Goal: Information Seeking & Learning: Learn about a topic

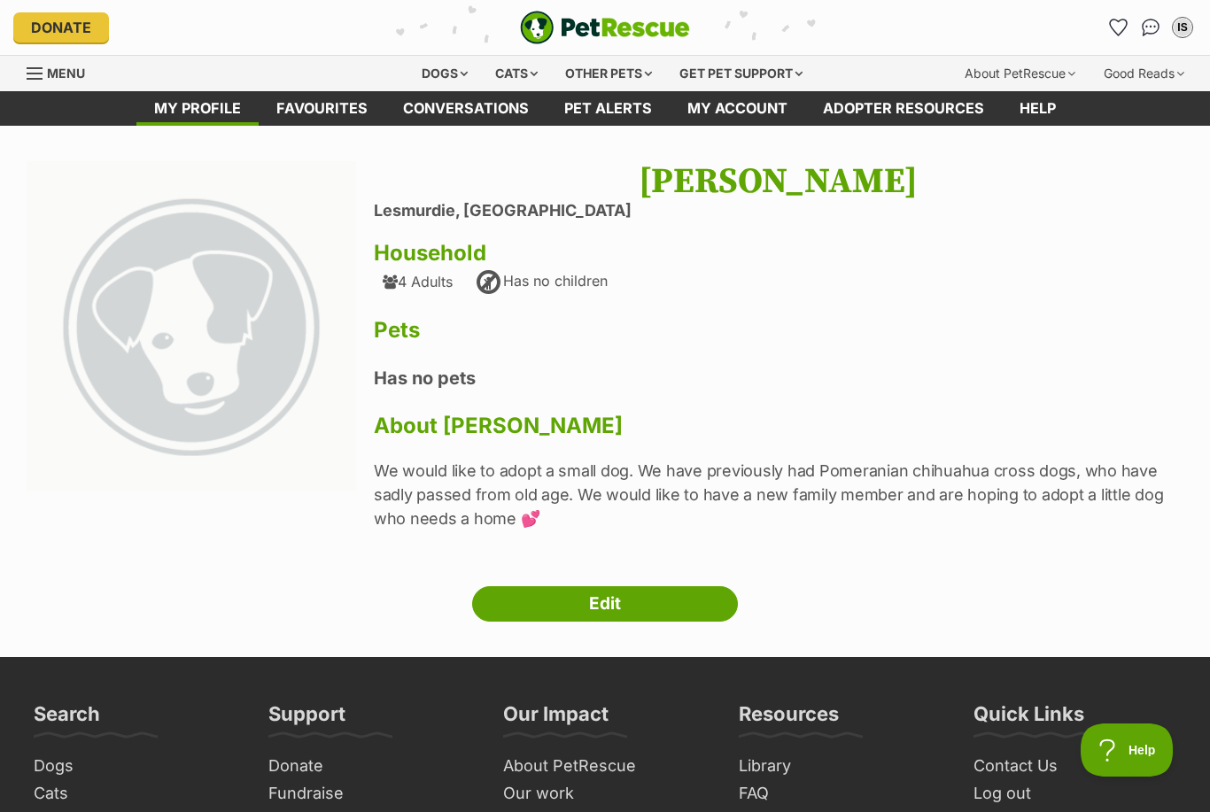
click at [443, 76] on div "Dogs" at bounding box center [444, 73] width 71 height 35
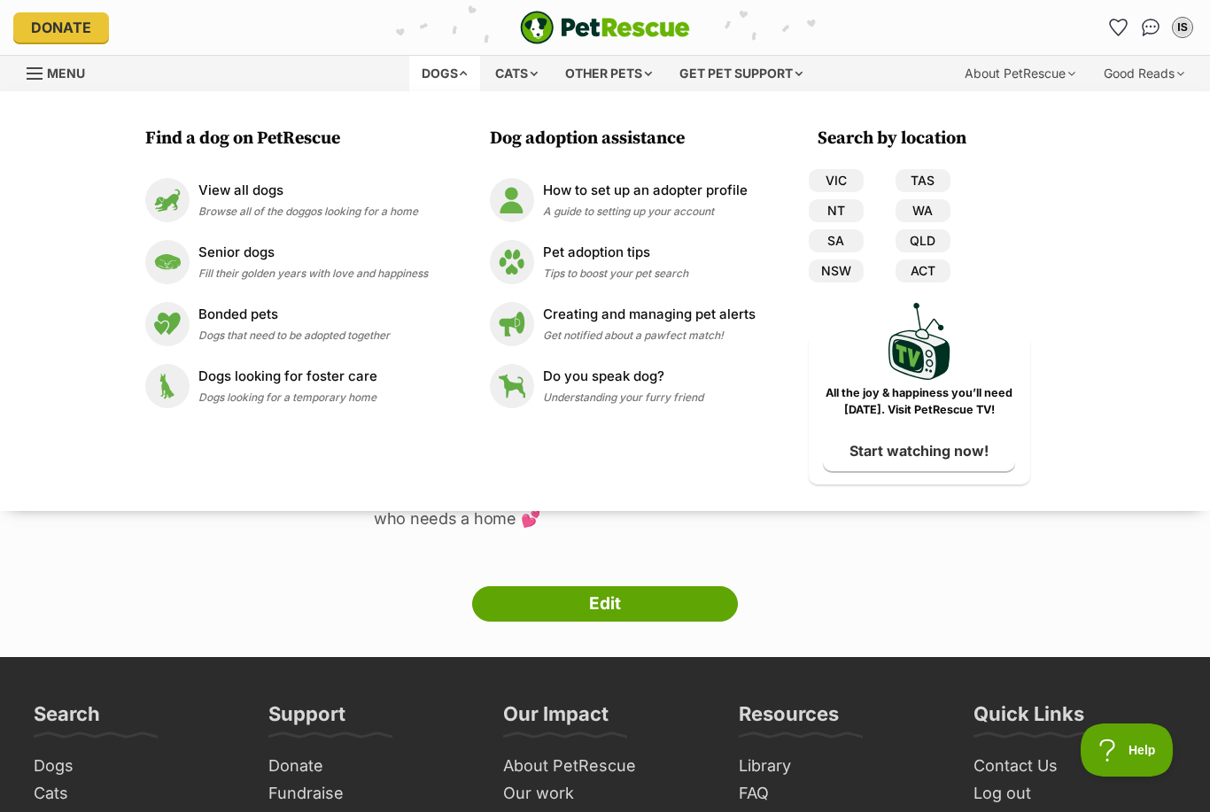
click at [928, 216] on link "WA" at bounding box center [923, 210] width 55 height 23
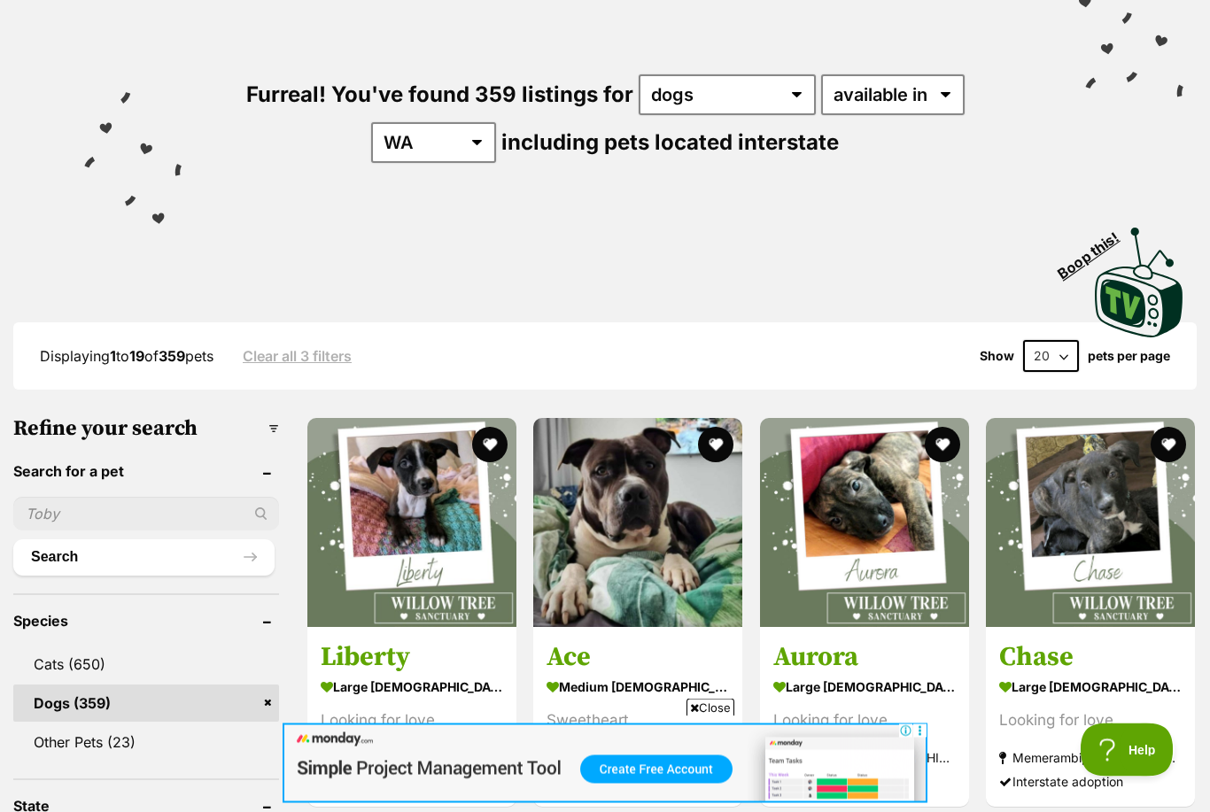
scroll to position [160, 0]
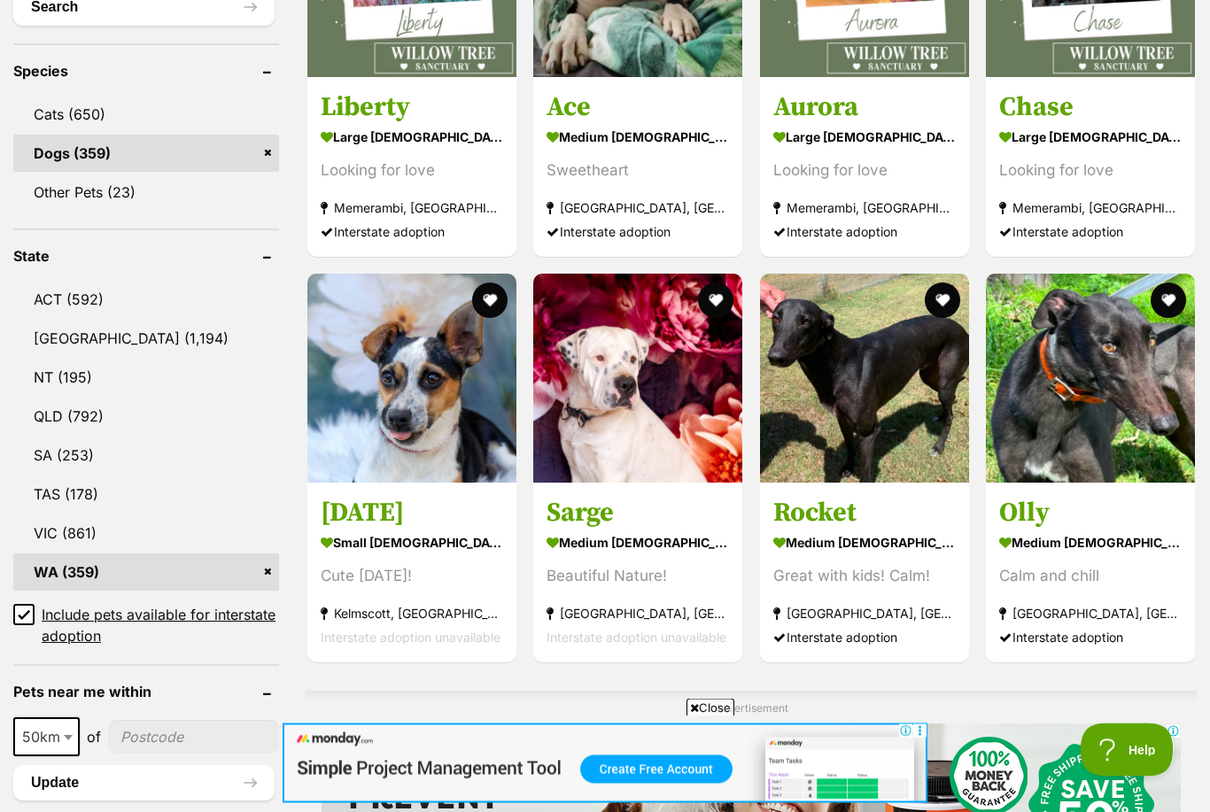
click at [22, 606] on input "Include pets available for interstate adoption" at bounding box center [23, 615] width 21 height 21
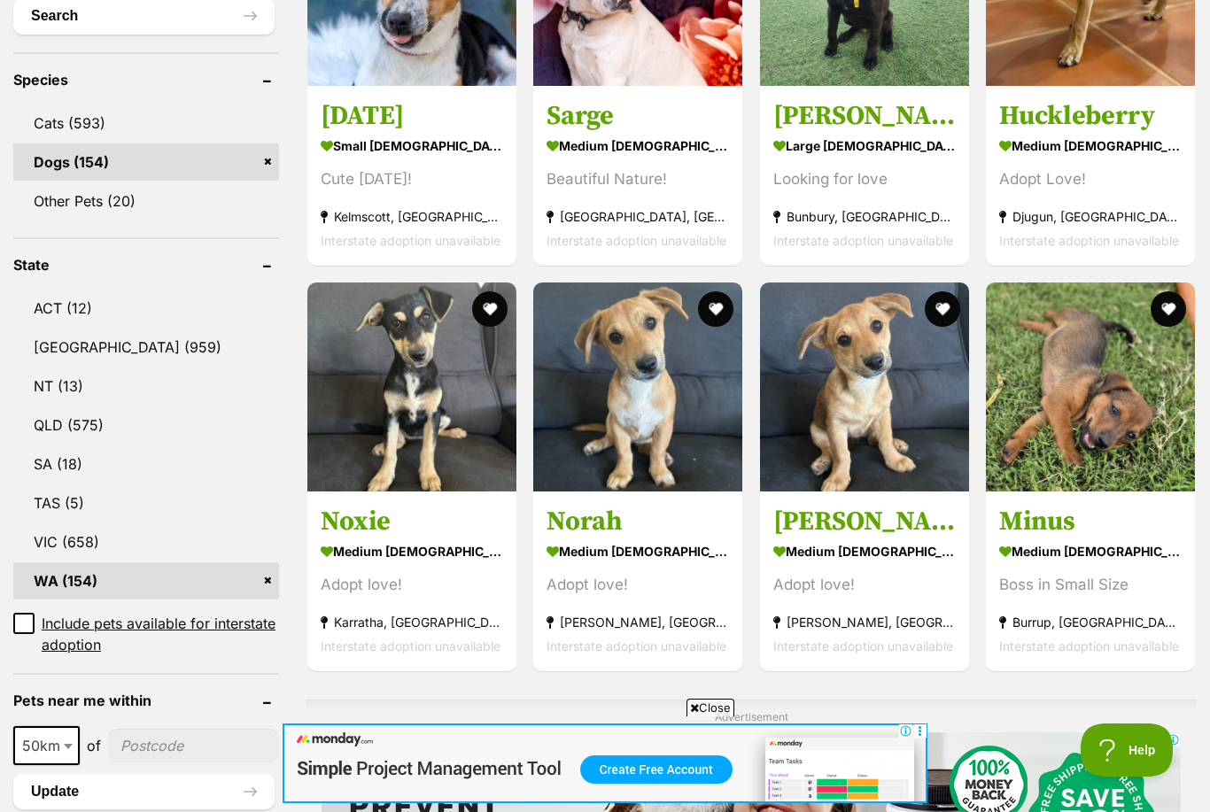
scroll to position [706, 0]
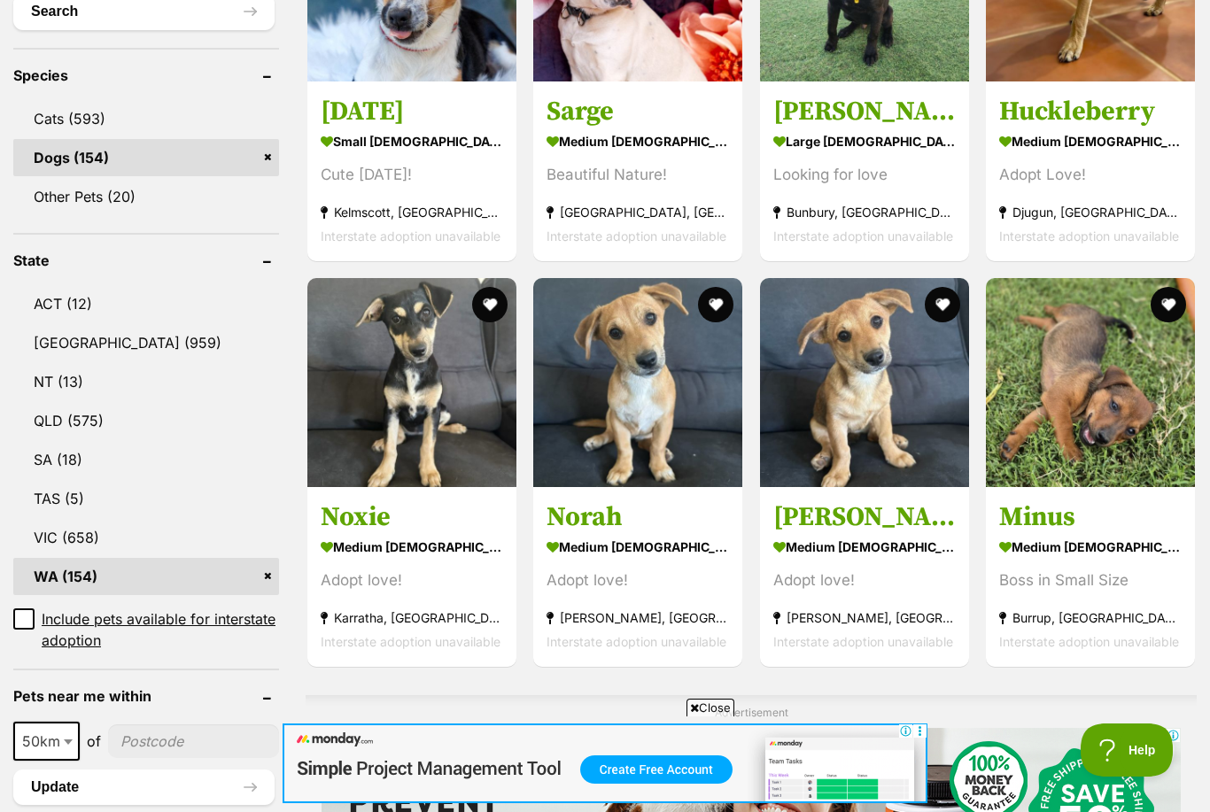
click at [242, 436] on link "QLD (575)" at bounding box center [146, 420] width 266 height 37
